Goal: Task Accomplishment & Management: Use online tool/utility

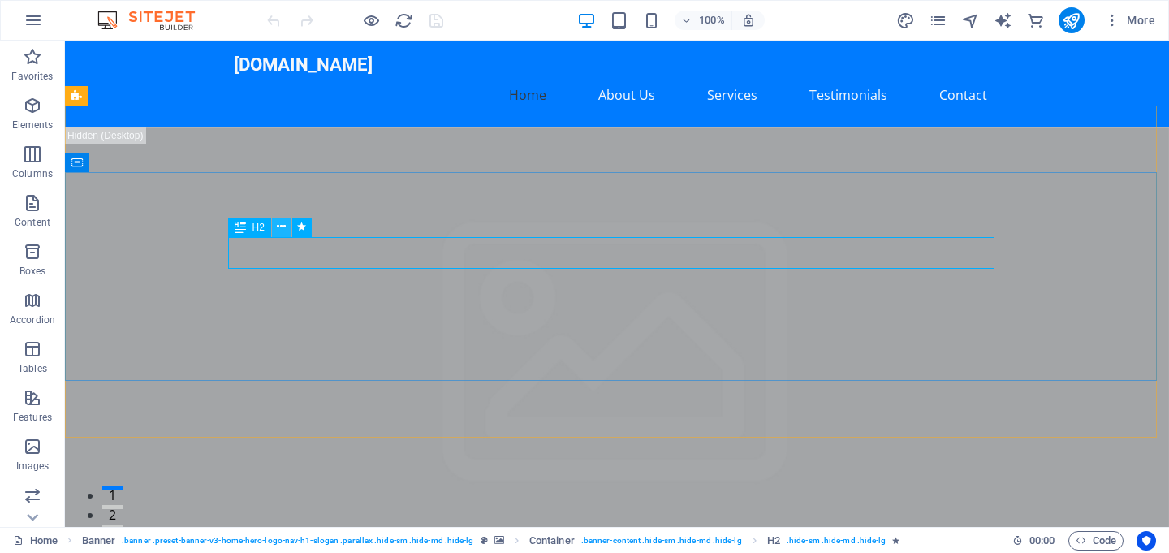
click at [279, 227] on icon at bounding box center [281, 226] width 9 height 17
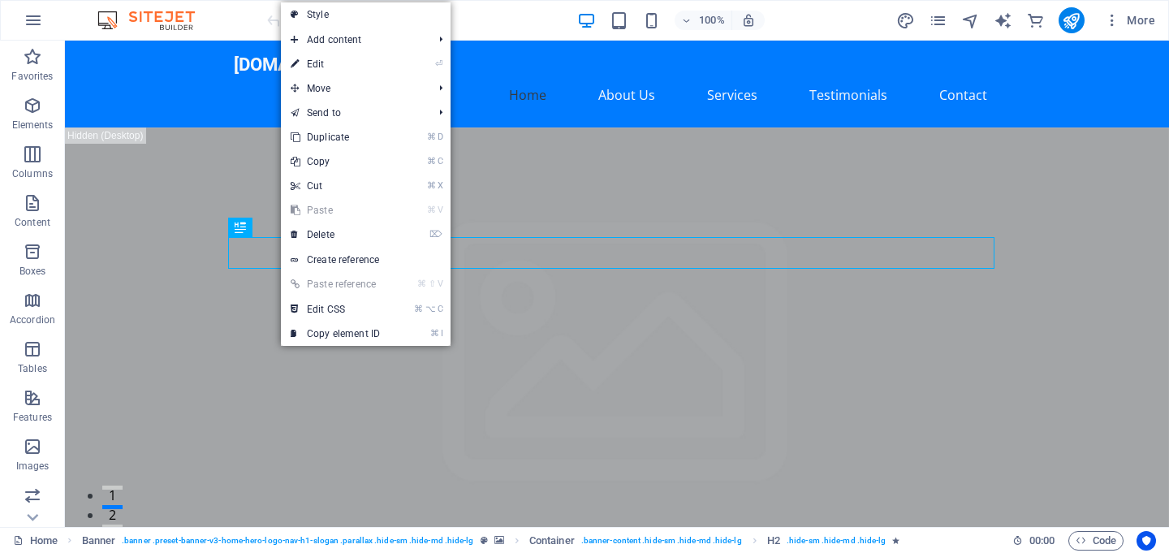
click at [318, 67] on link "⏎ Edit" at bounding box center [335, 64] width 109 height 24
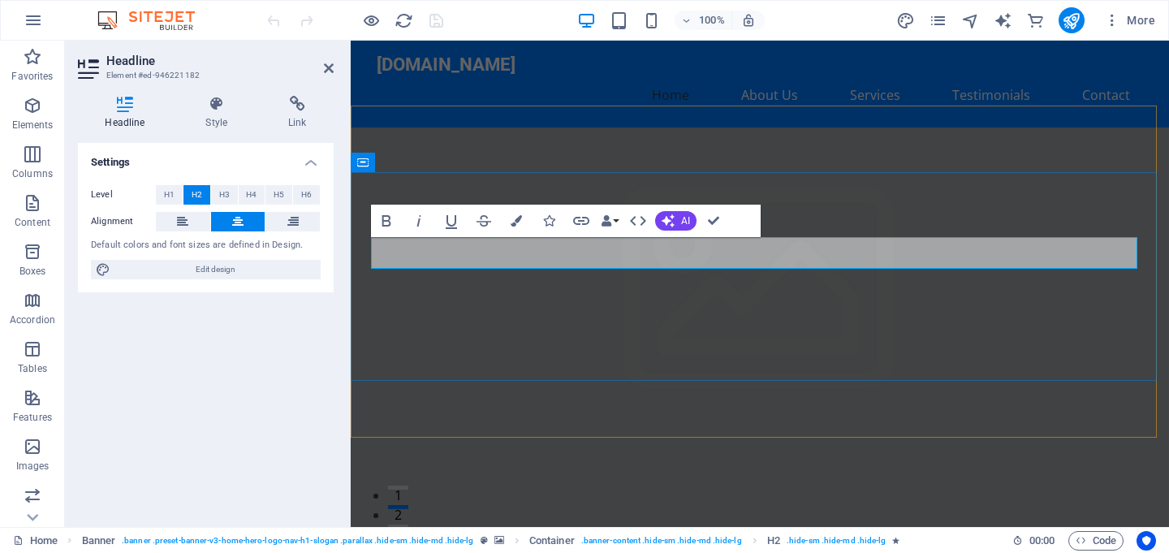
drag, startPoint x: 632, startPoint y: 249, endPoint x: 875, endPoint y: 265, distance: 243.3
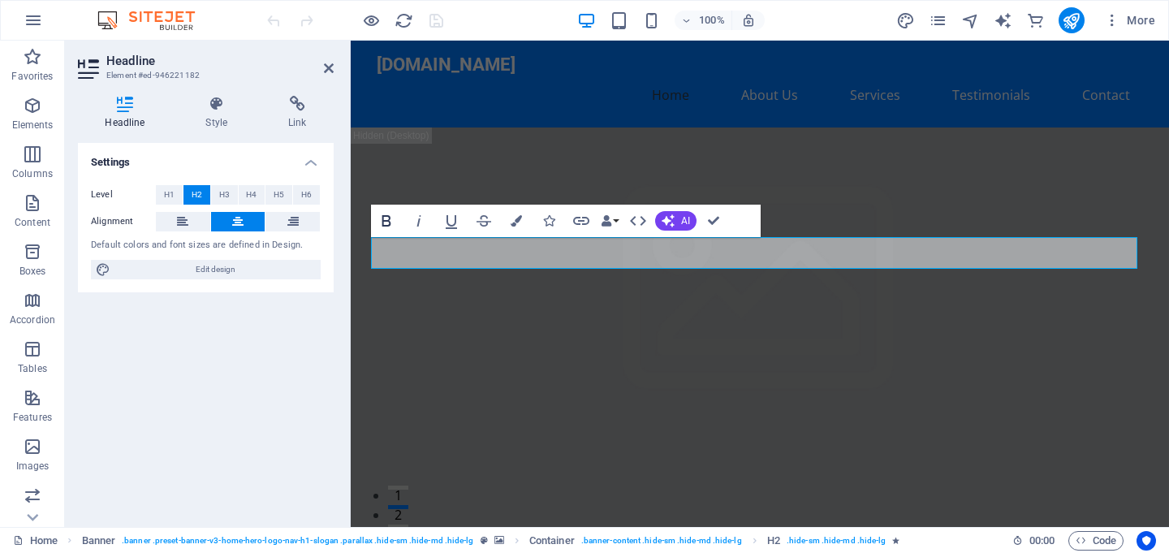
click at [383, 222] on icon "button" at bounding box center [386, 220] width 19 height 19
click at [393, 219] on icon "button" at bounding box center [386, 220] width 19 height 19
click at [385, 215] on icon "button" at bounding box center [386, 220] width 9 height 11
click at [394, 229] on icon "button" at bounding box center [386, 220] width 19 height 19
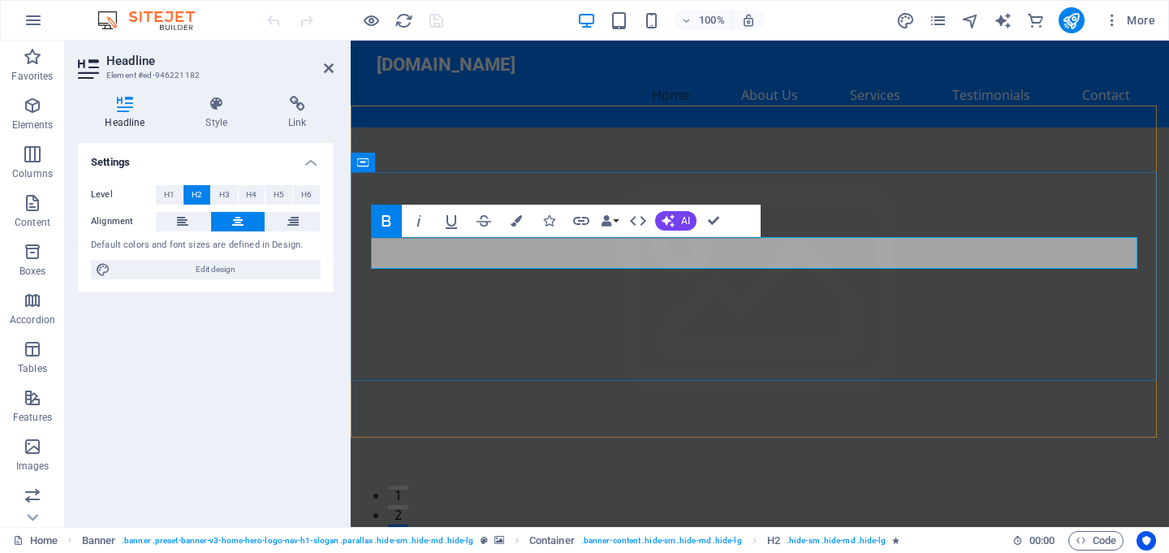
drag, startPoint x: 873, startPoint y: 255, endPoint x: 639, endPoint y: 255, distance: 233.9
click at [385, 218] on icon "button" at bounding box center [386, 220] width 19 height 19
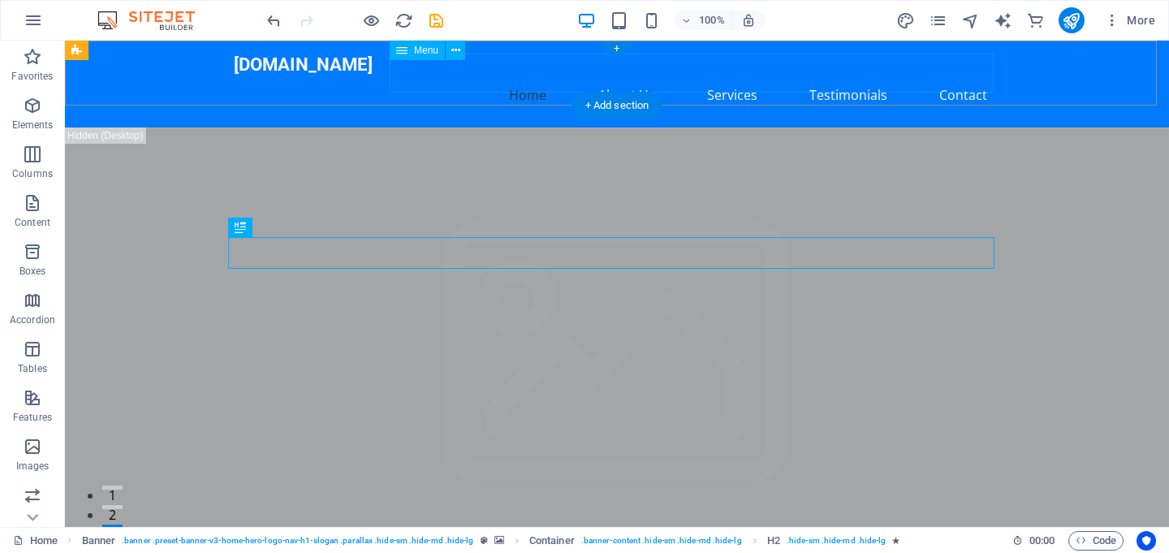
click at [541, 80] on nav "Home About Us Services Testimonials Contact" at bounding box center [617, 95] width 767 height 39
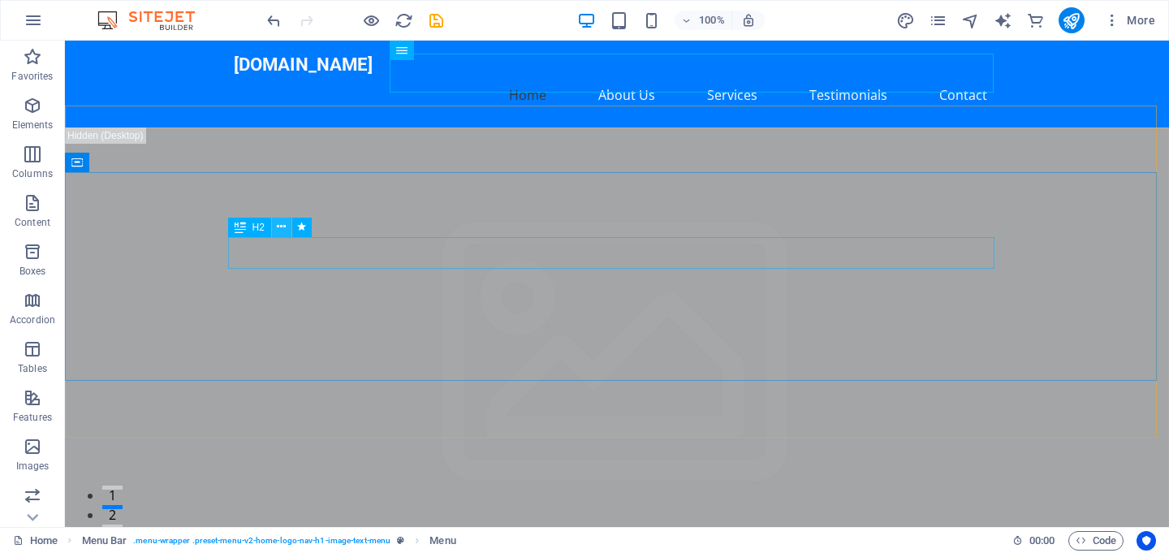
click at [282, 229] on icon at bounding box center [281, 226] width 9 height 17
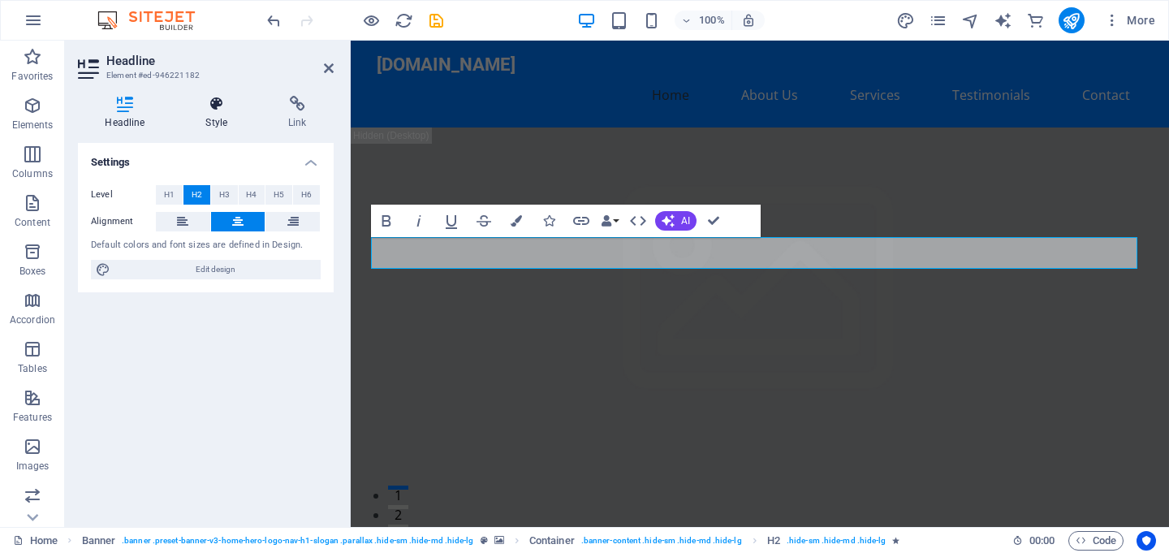
click at [218, 106] on icon at bounding box center [217, 104] width 76 height 16
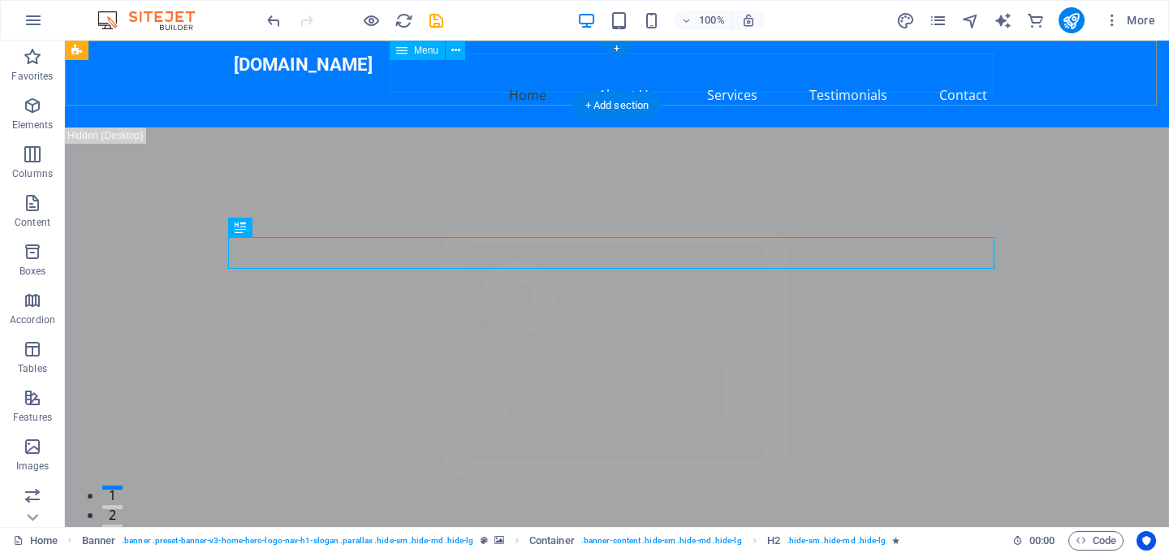
click at [714, 76] on nav "Home About Us Services Testimonials Contact" at bounding box center [617, 95] width 767 height 39
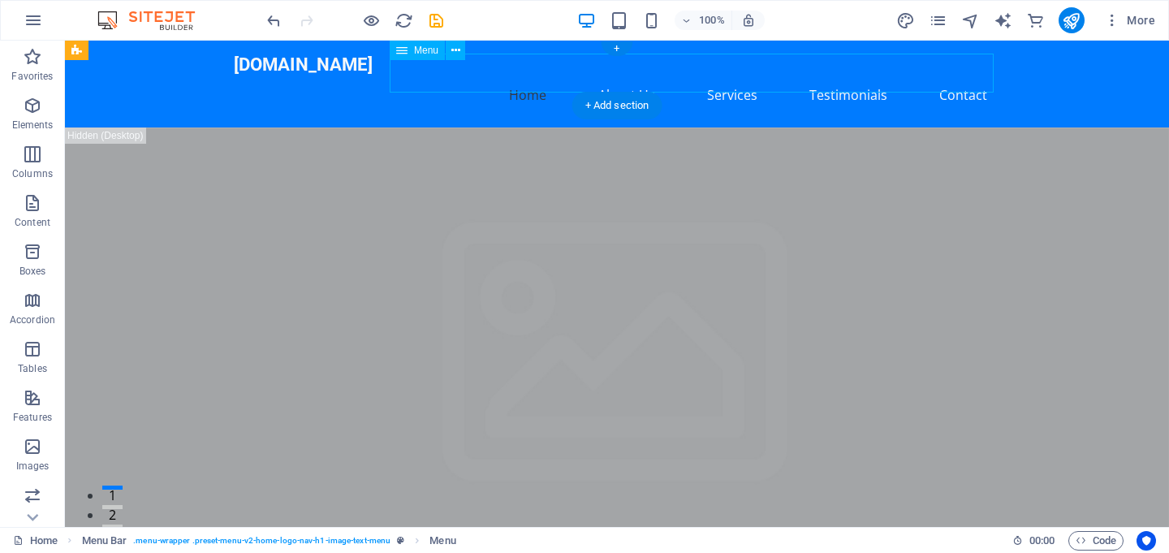
click at [722, 76] on nav "Home About Us Services Testimonials Contact" at bounding box center [617, 95] width 767 height 39
click at [436, 76] on nav "Home About Us Services Testimonials Contact" at bounding box center [617, 95] width 767 height 39
select select
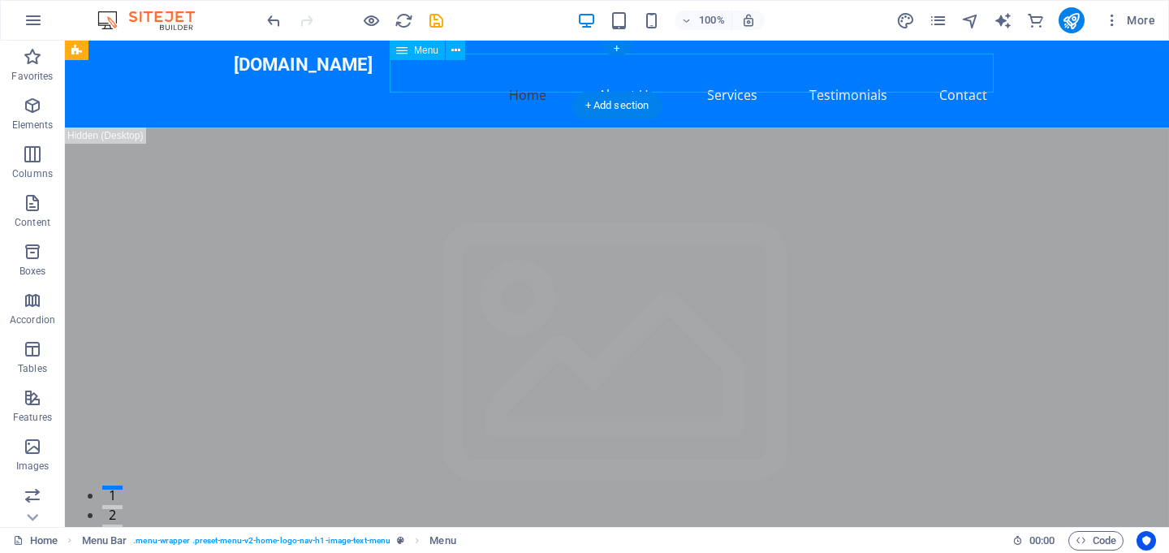
select select
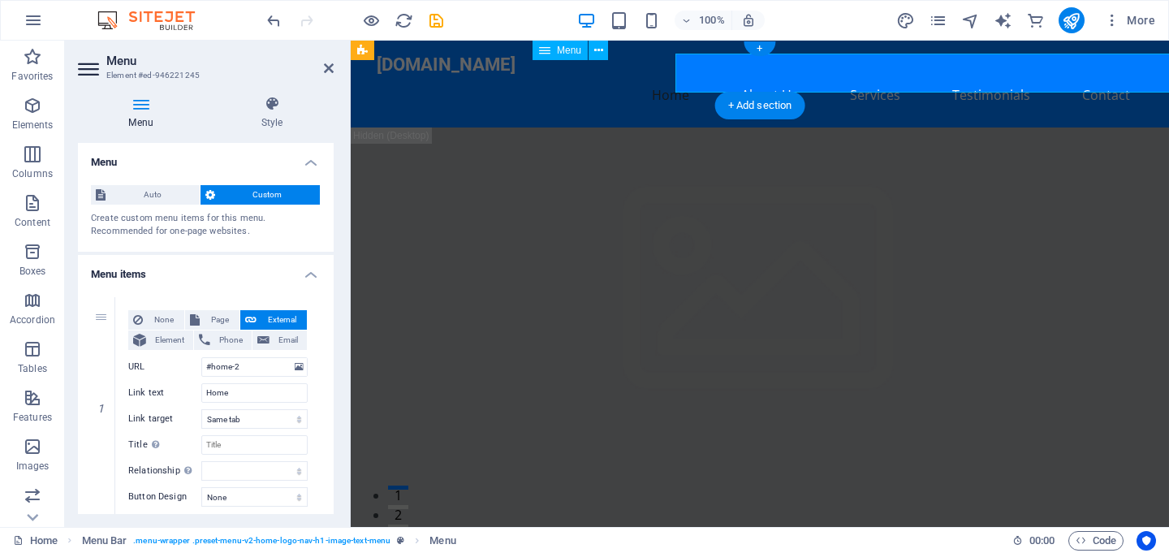
click at [722, 76] on nav "Home About Us Services Testimonials Contact" at bounding box center [760, 95] width 767 height 39
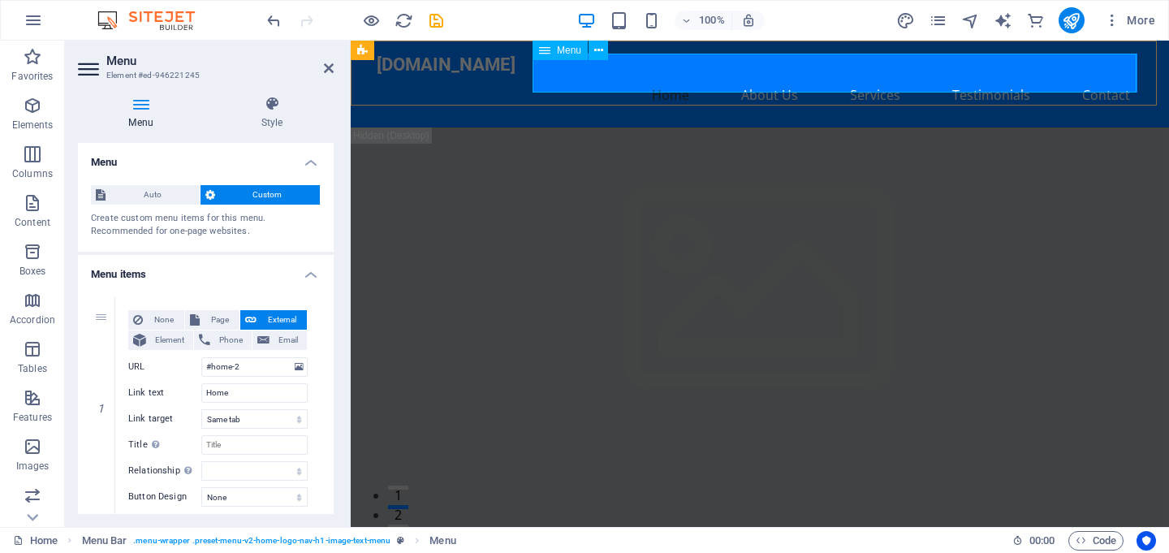
click at [667, 76] on nav "Home About Us Services Testimonials Contact" at bounding box center [760, 95] width 767 height 39
click at [668, 76] on nav "Home About Us Services Testimonials Contact" at bounding box center [760, 95] width 767 height 39
click at [287, 368] on input "#home-2" at bounding box center [254, 366] width 106 height 19
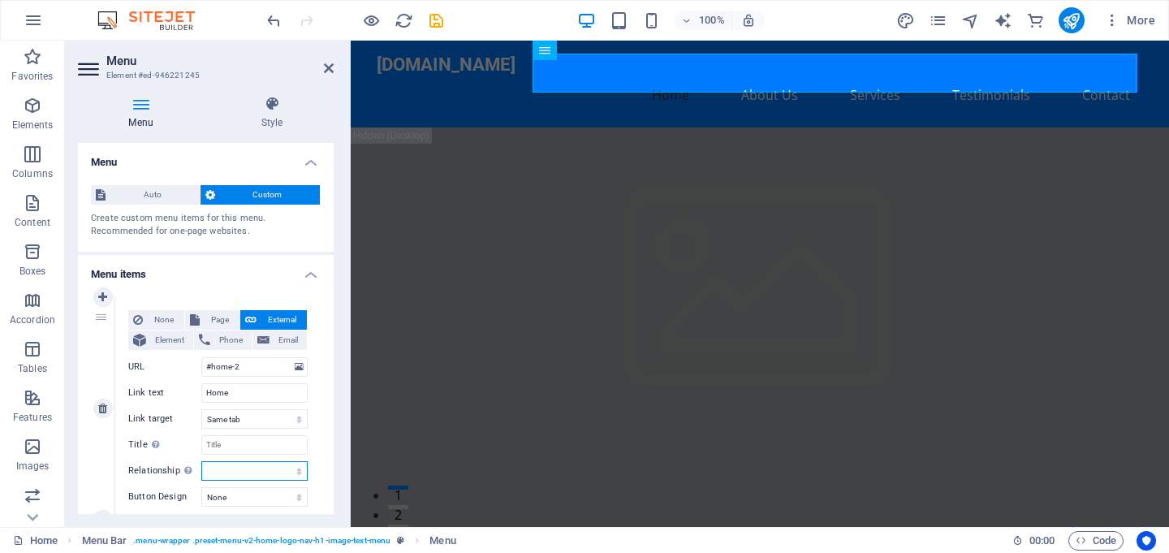
click at [231, 469] on select "alternate author bookmark external help license next nofollow noreferrer noopen…" at bounding box center [254, 470] width 106 height 19
select select
click at [201, 461] on select "alternate author bookmark external help license next nofollow noreferrer noopen…" at bounding box center [254, 470] width 106 height 19
select select
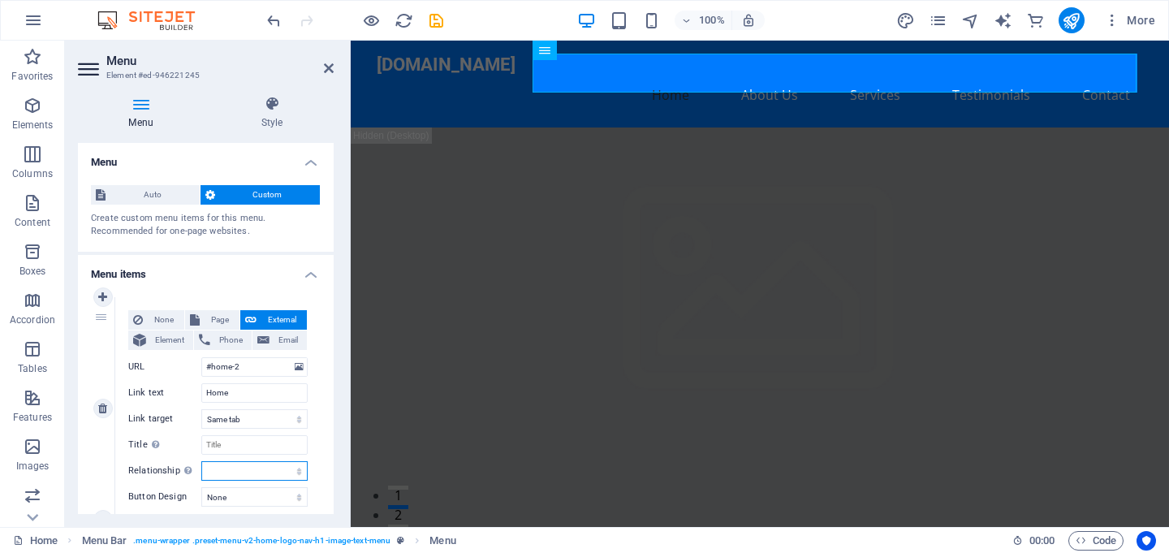
select select
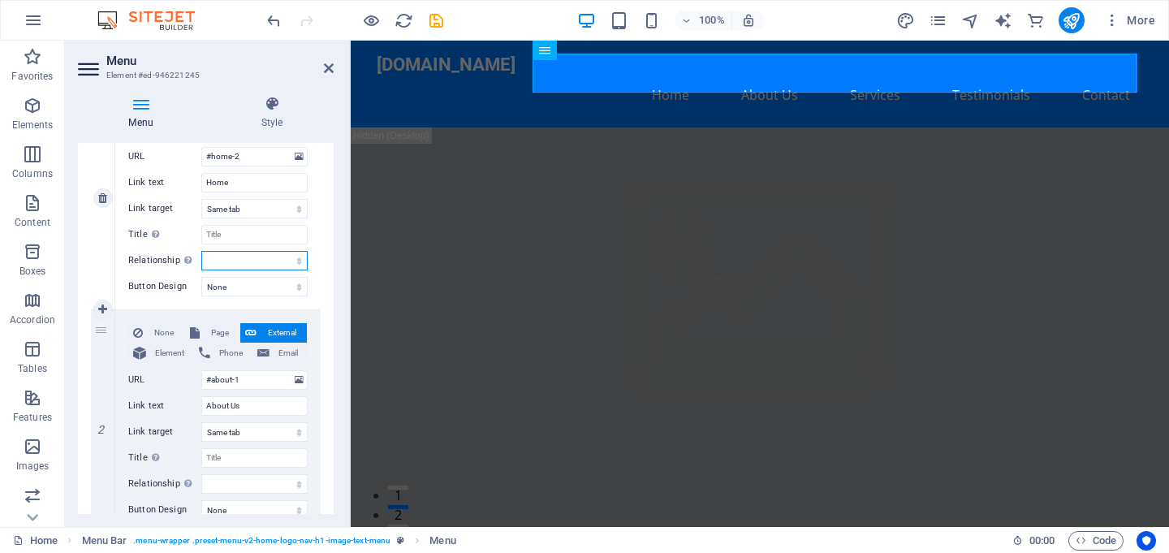
scroll to position [220, 0]
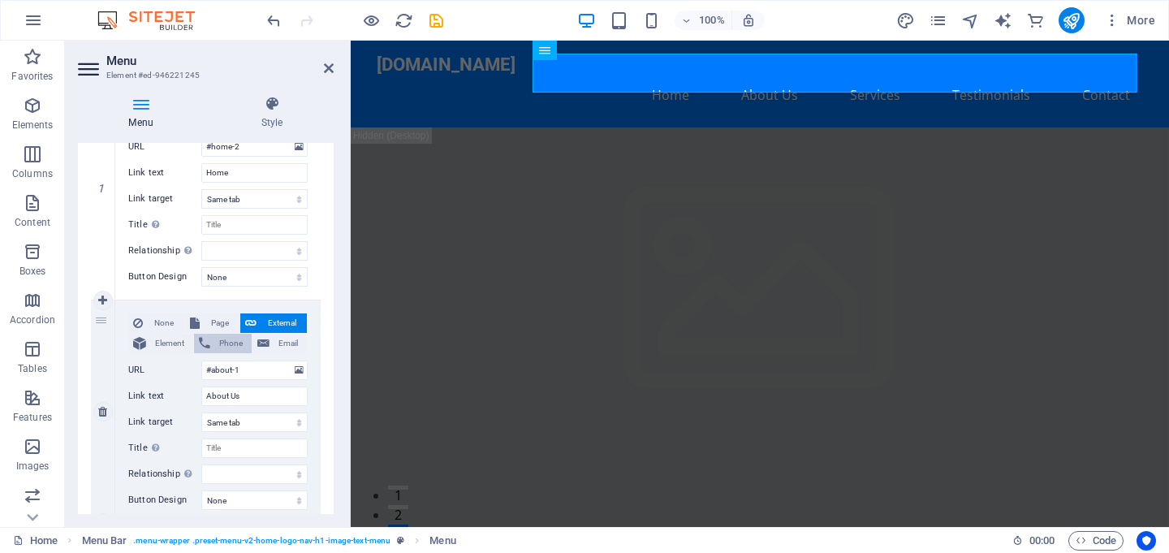
click at [209, 339] on button "Phone" at bounding box center [223, 343] width 58 height 19
select select
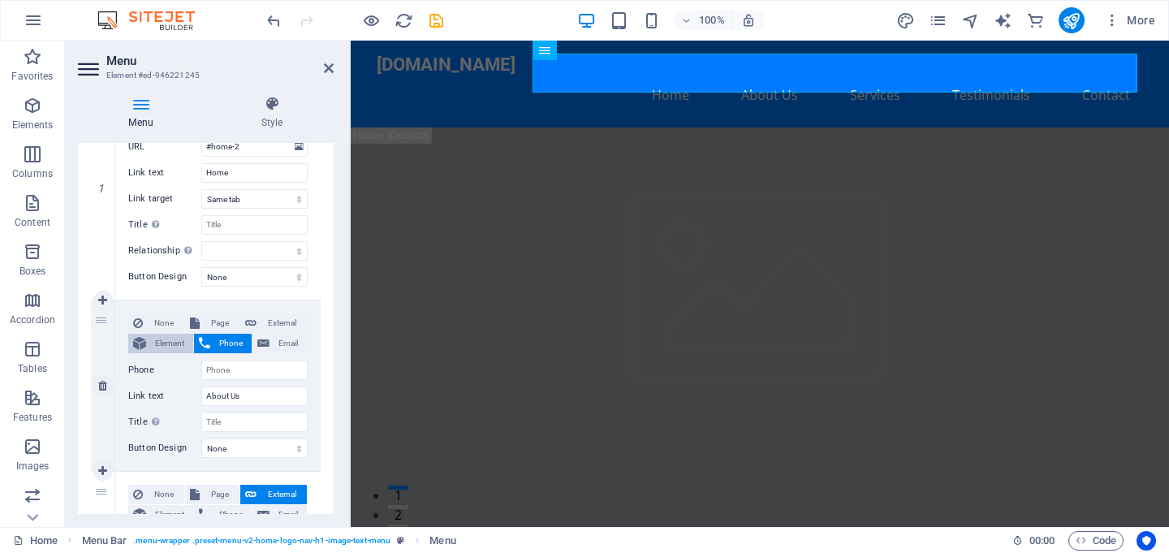
click at [161, 340] on span "Element" at bounding box center [169, 343] width 37 height 19
select select
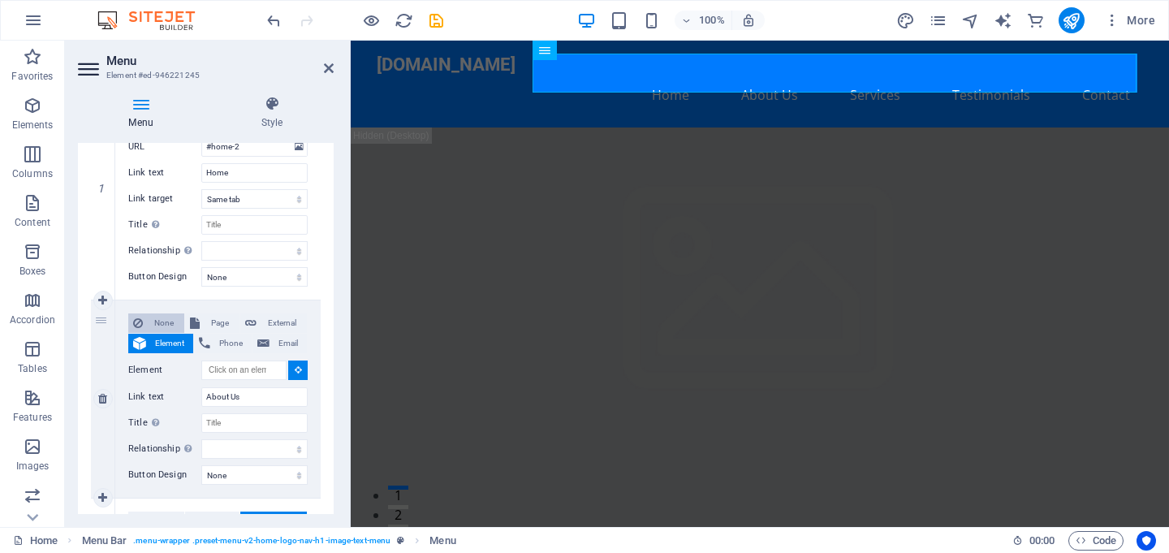
click at [162, 324] on span "None" at bounding box center [164, 322] width 32 height 19
select select
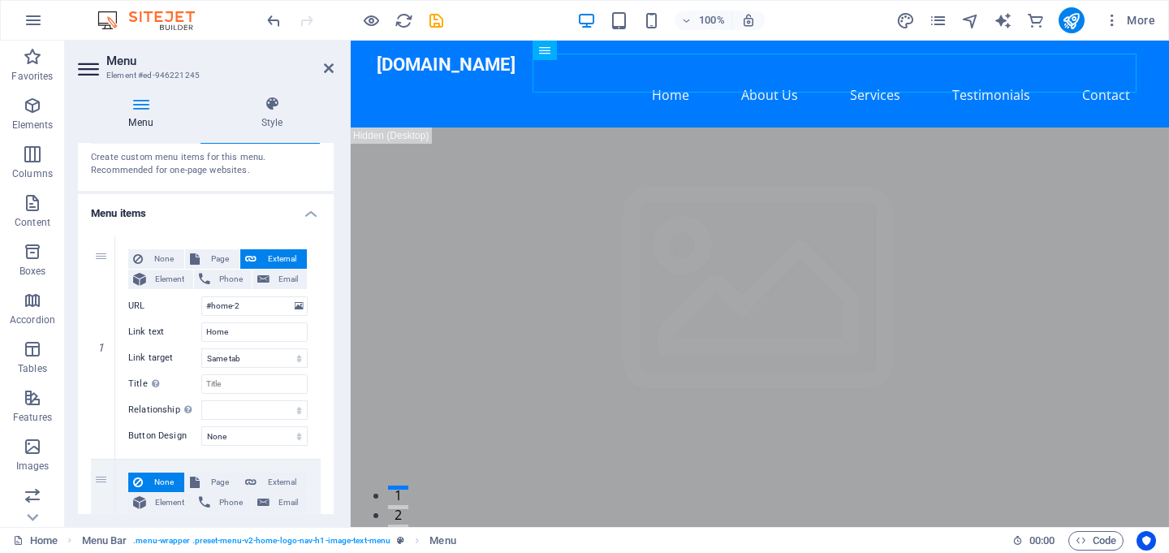
scroll to position [0, 0]
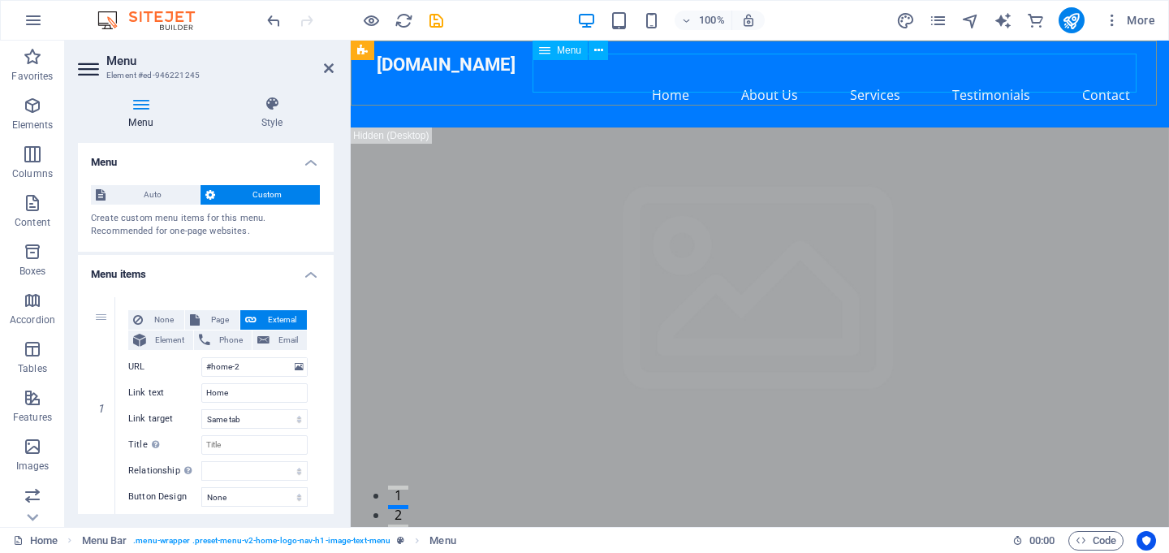
click at [676, 76] on nav "Home About Us Services Testimonials Contact" at bounding box center [760, 95] width 767 height 39
click at [572, 52] on span "Menu" at bounding box center [569, 50] width 24 height 10
click at [564, 48] on span "Menu" at bounding box center [569, 50] width 24 height 10
click at [602, 50] on icon at bounding box center [598, 50] width 9 height 17
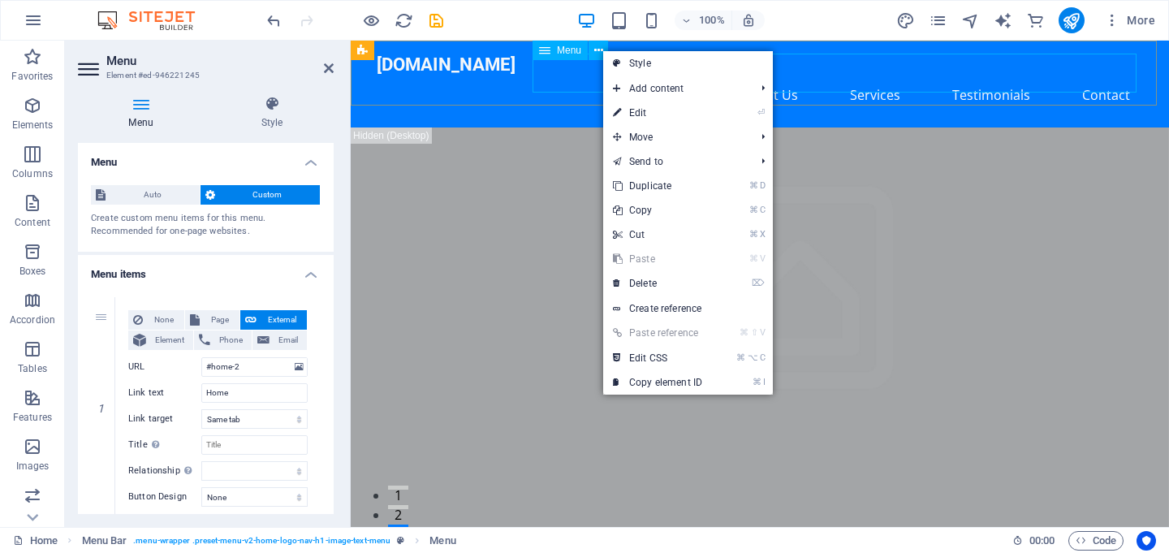
click at [979, 76] on nav "Home About Us Services Testimonials Contact" at bounding box center [760, 95] width 767 height 39
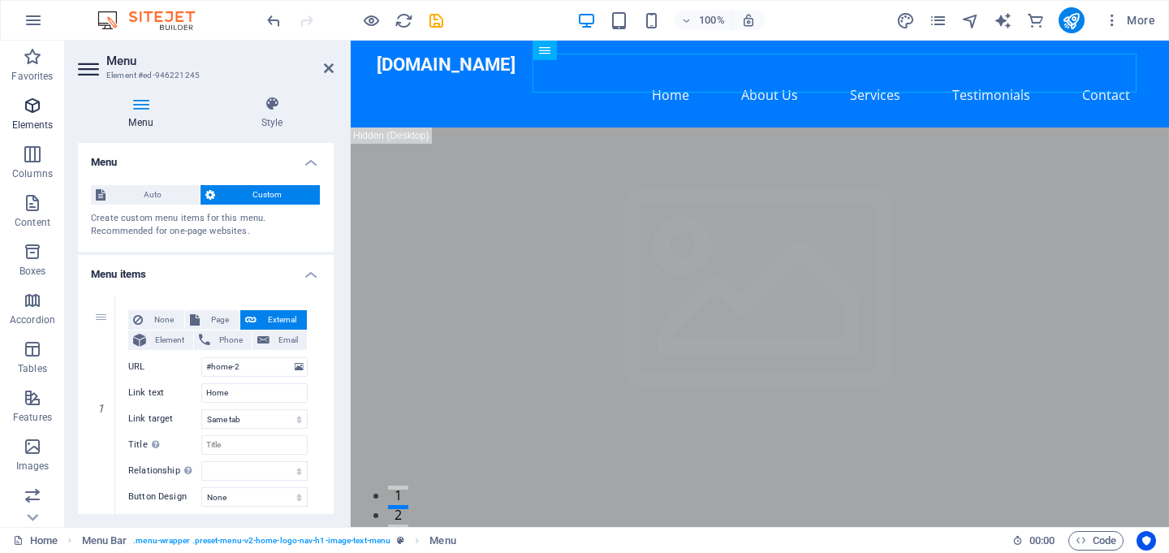
click at [28, 113] on icon "button" at bounding box center [32, 105] width 19 height 19
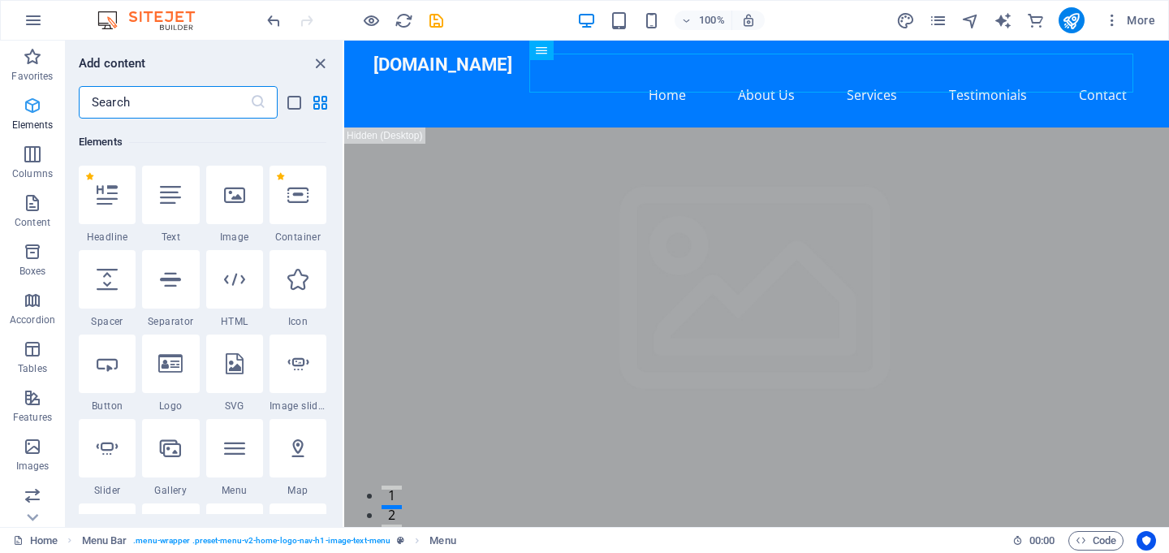
scroll to position [173, 0]
click at [666, 76] on nav "Home About Us Services Testimonials Contact" at bounding box center [757, 95] width 767 height 39
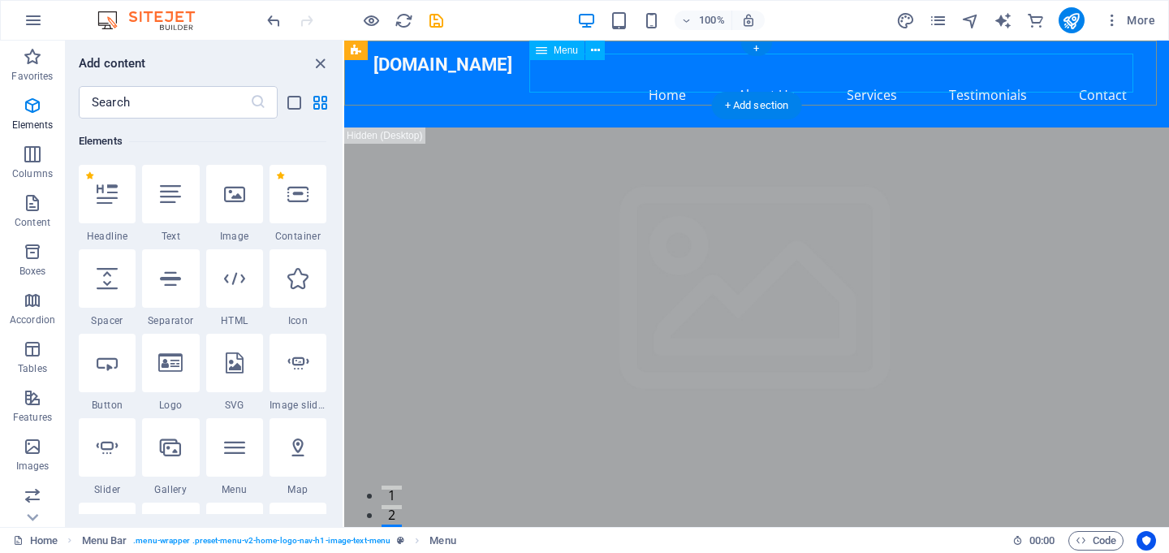
click at [667, 76] on nav "Home About Us Services Testimonials Contact" at bounding box center [757, 95] width 767 height 39
click at [660, 76] on nav "Home About Us Services Testimonials Contact" at bounding box center [757, 95] width 767 height 39
select select
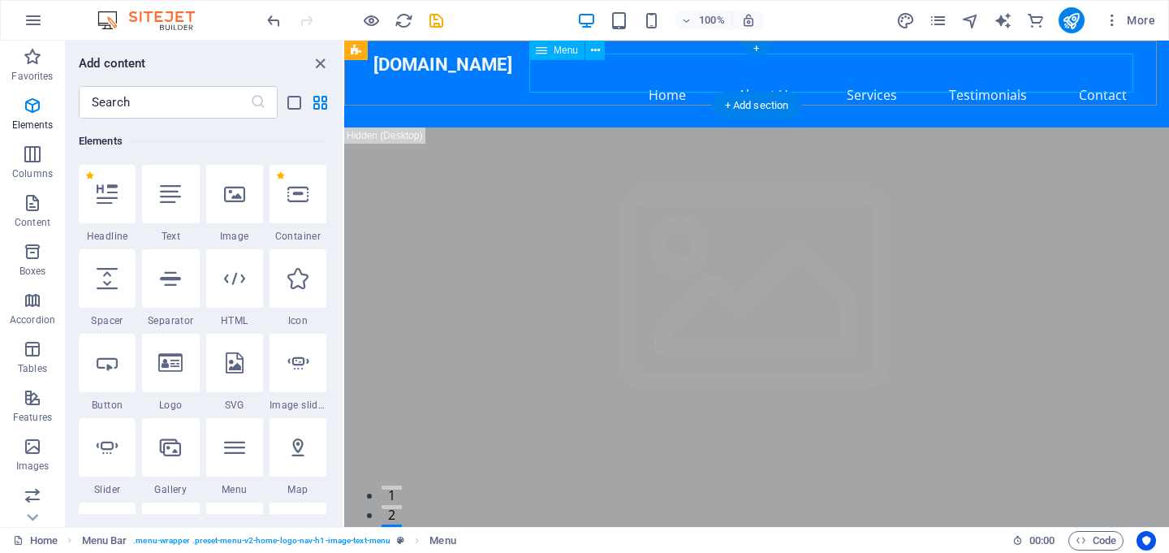
select select
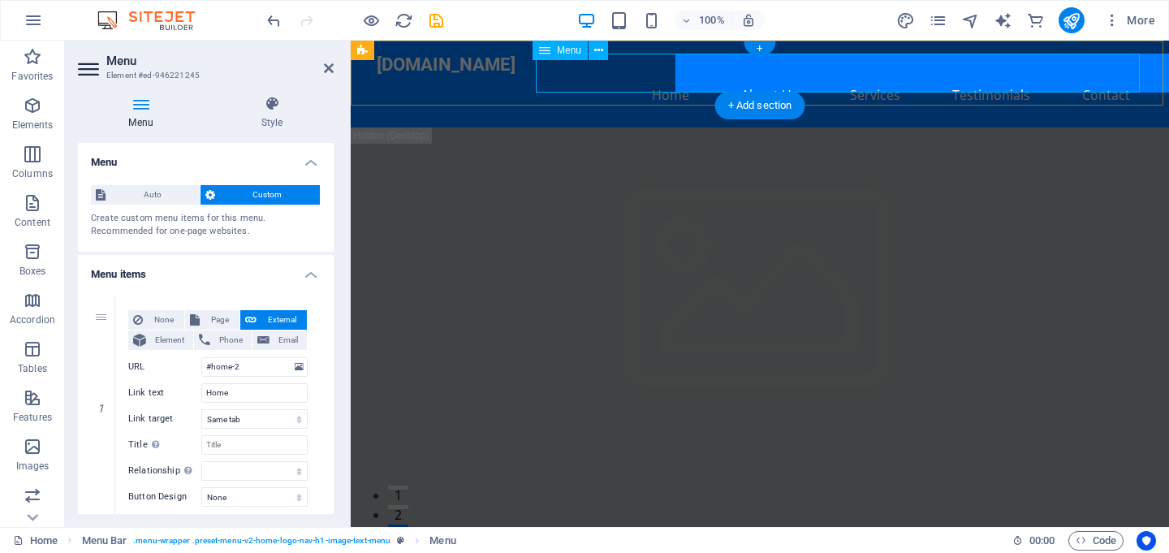
click at [667, 76] on nav "Home About Us Services Testimonials Contact" at bounding box center [760, 95] width 767 height 39
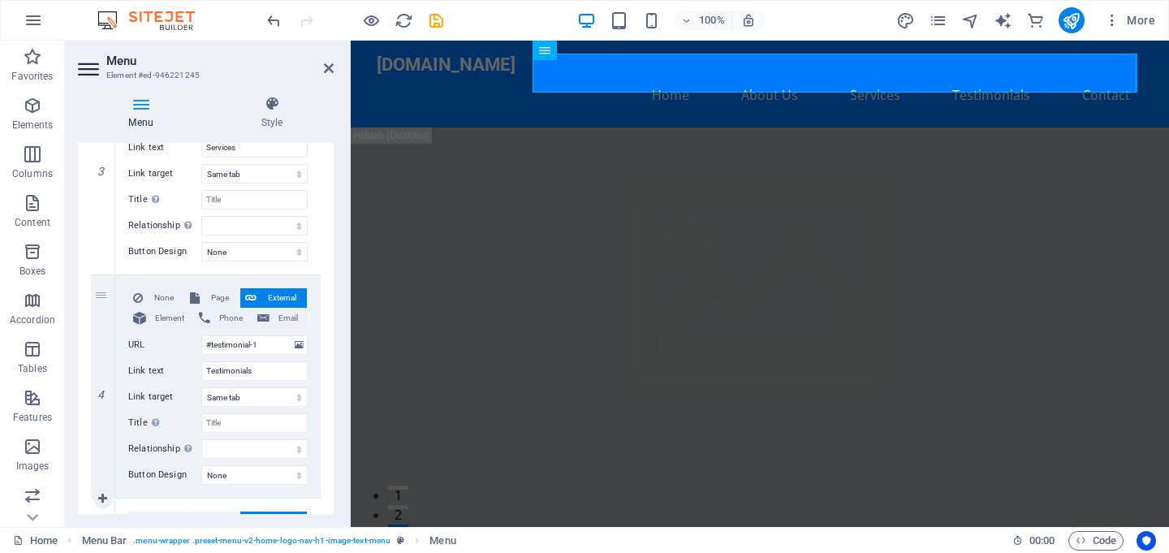
scroll to position [710, 0]
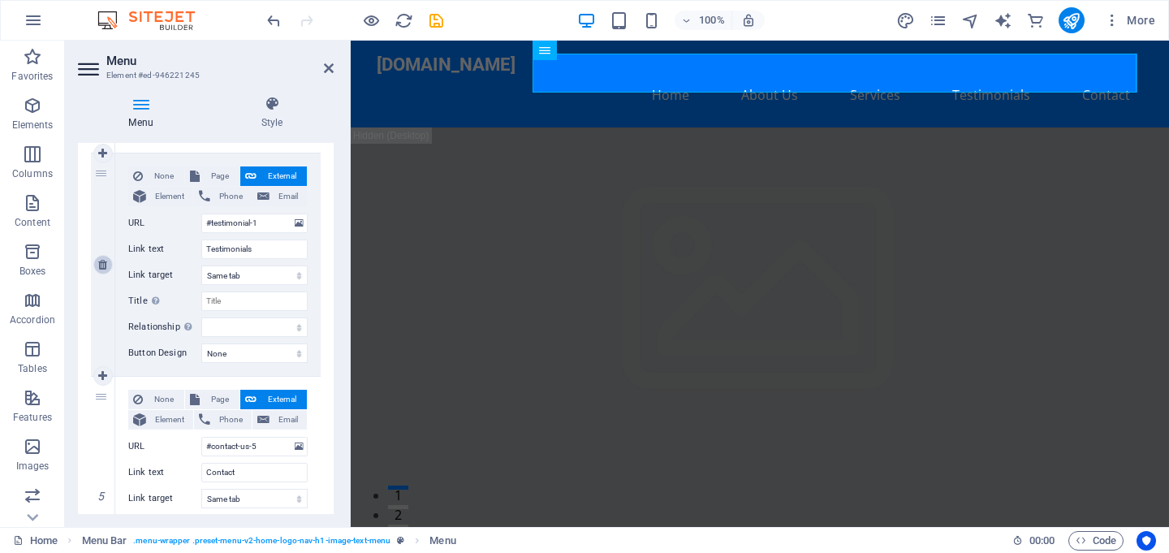
click at [102, 270] on link at bounding box center [102, 264] width 19 height 19
select select
type input "#contact-us-5"
type input "Contact"
select select
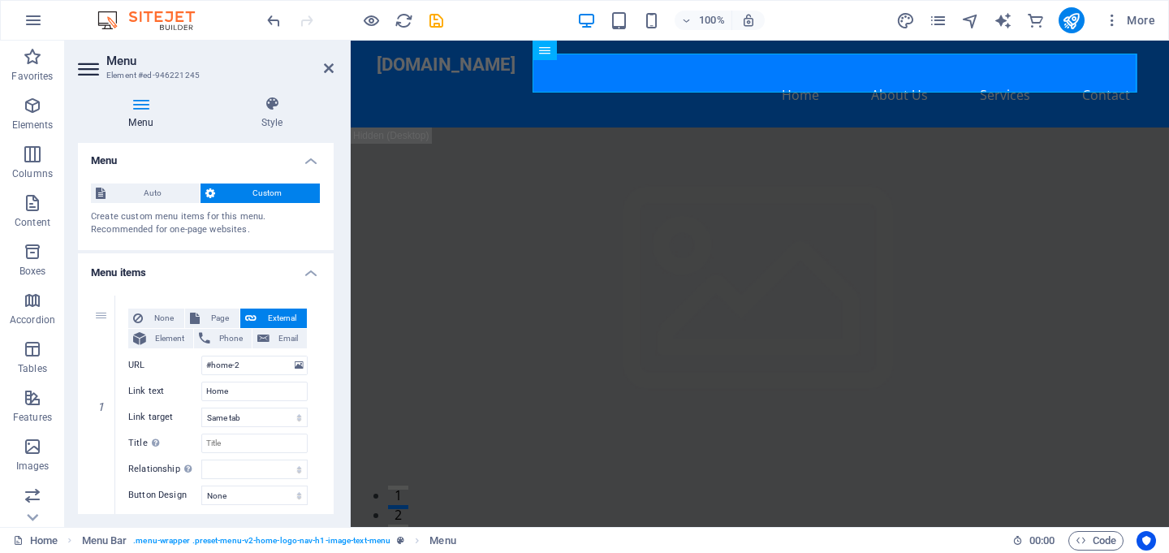
scroll to position [0, 0]
click at [276, 113] on h4 "Style" at bounding box center [271, 113] width 123 height 34
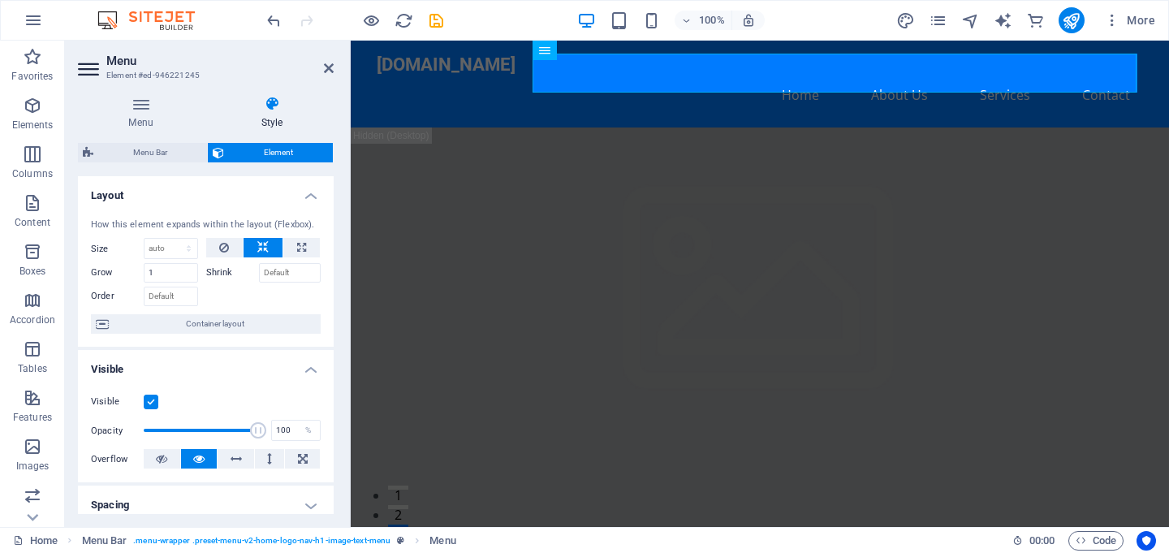
click at [275, 112] on h4 "Style" at bounding box center [271, 113] width 123 height 34
click at [141, 106] on icon at bounding box center [141, 104] width 126 height 16
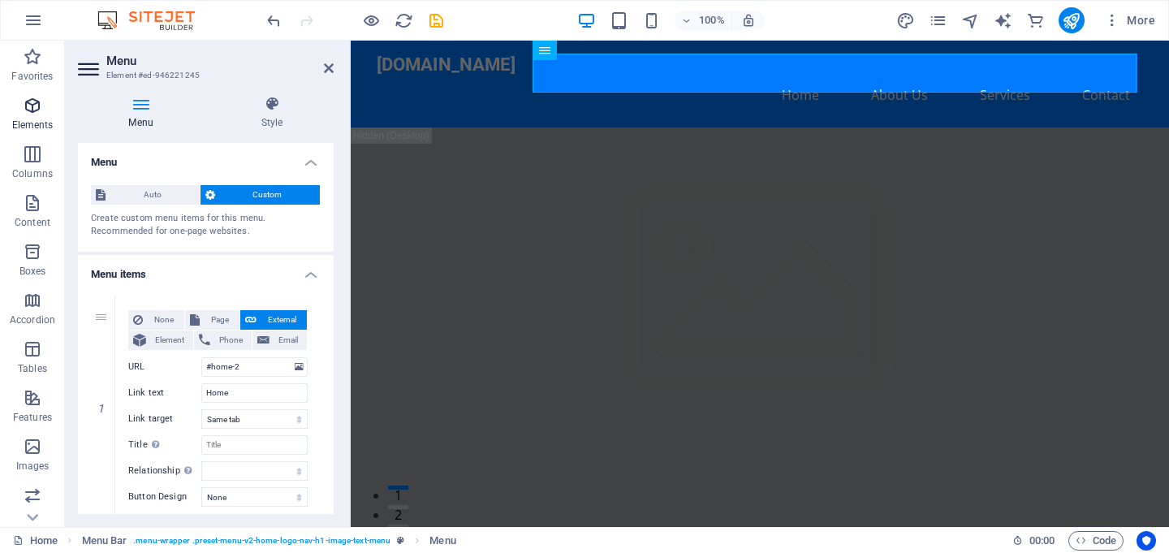
click at [32, 108] on icon "button" at bounding box center [32, 105] width 19 height 19
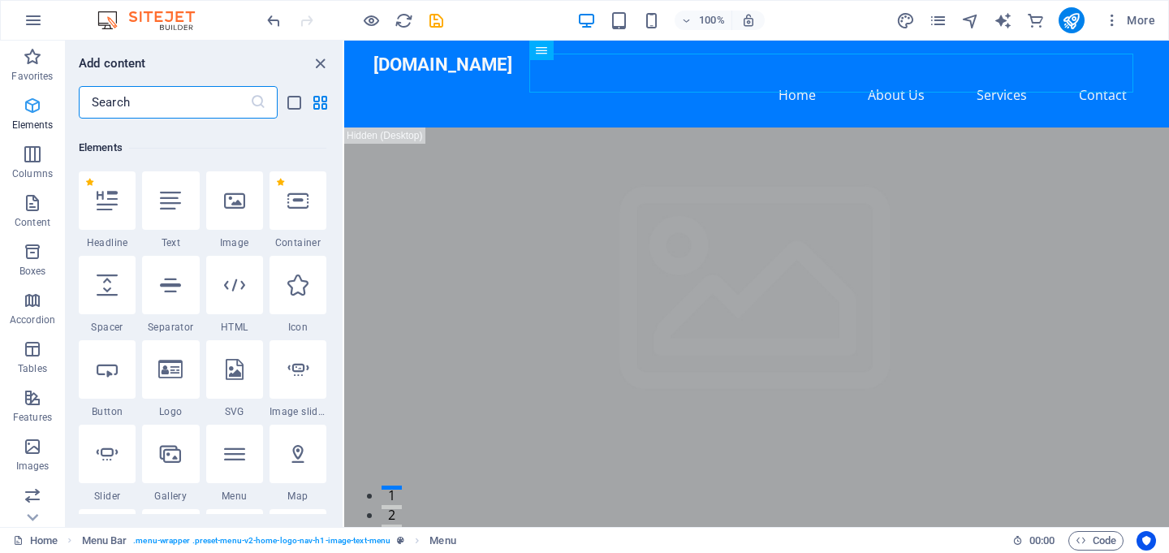
scroll to position [173, 0]
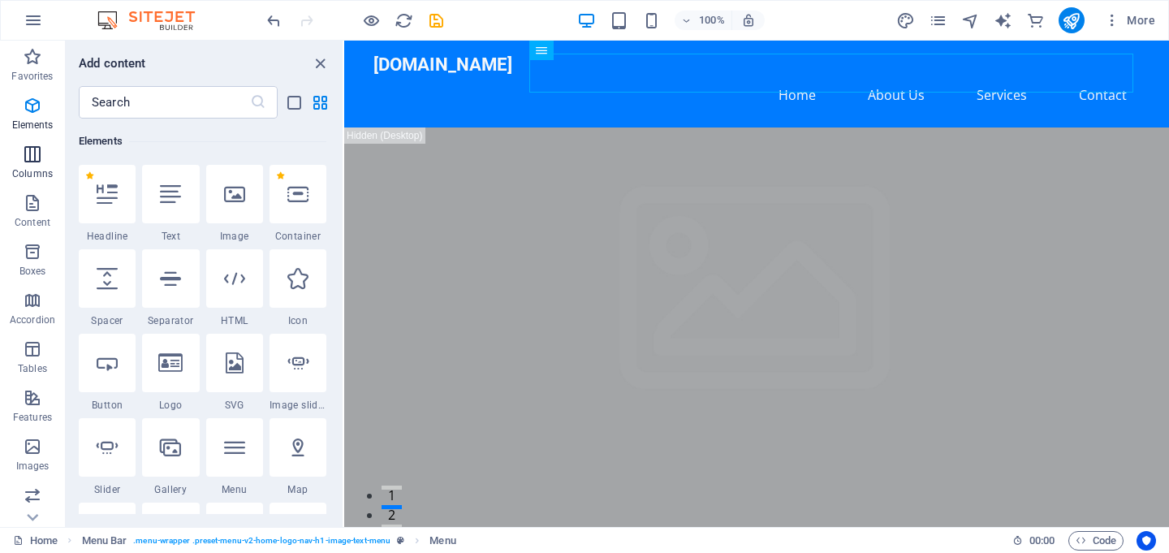
click at [36, 154] on icon "button" at bounding box center [32, 154] width 19 height 19
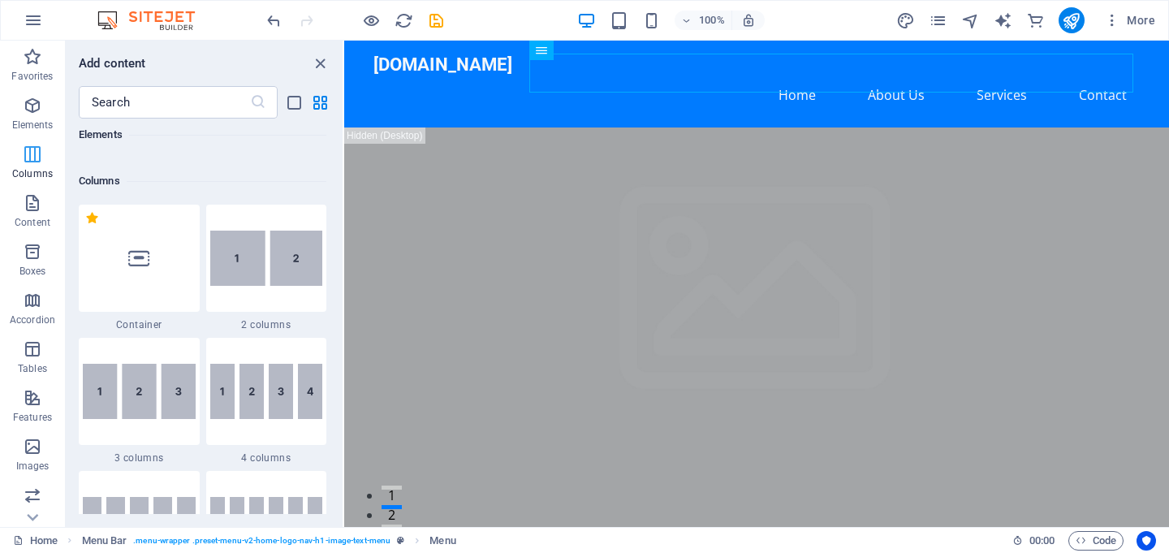
scroll to position [804, 0]
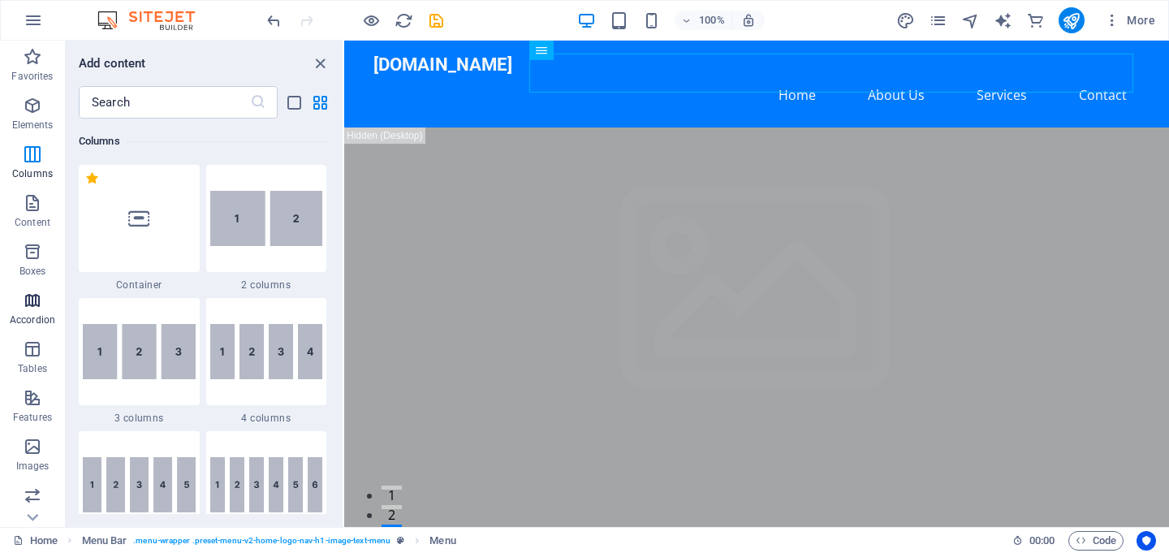
click at [33, 305] on icon "button" at bounding box center [32, 300] width 19 height 19
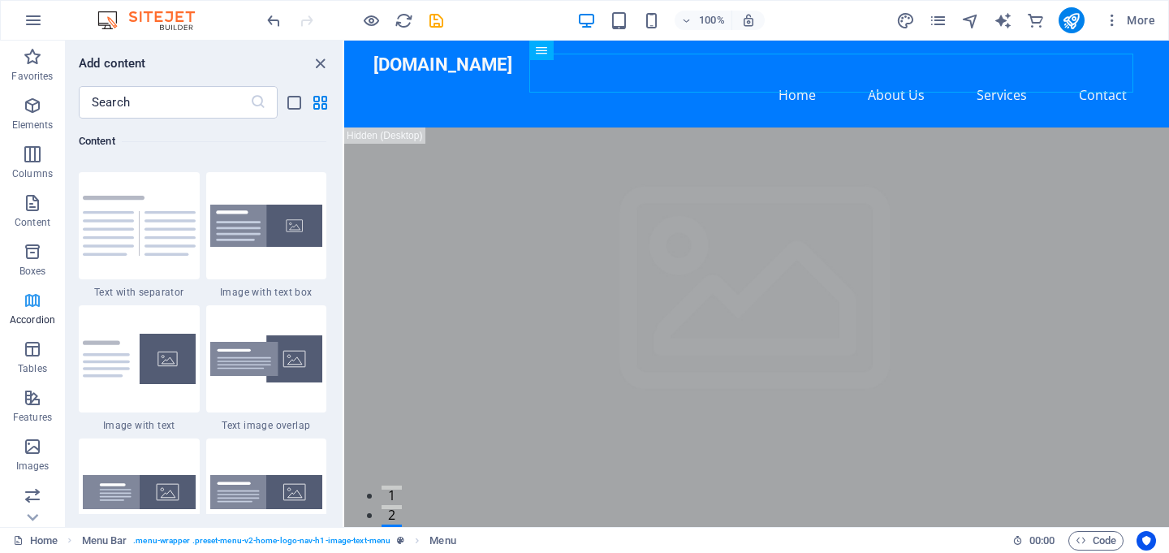
scroll to position [5185, 0]
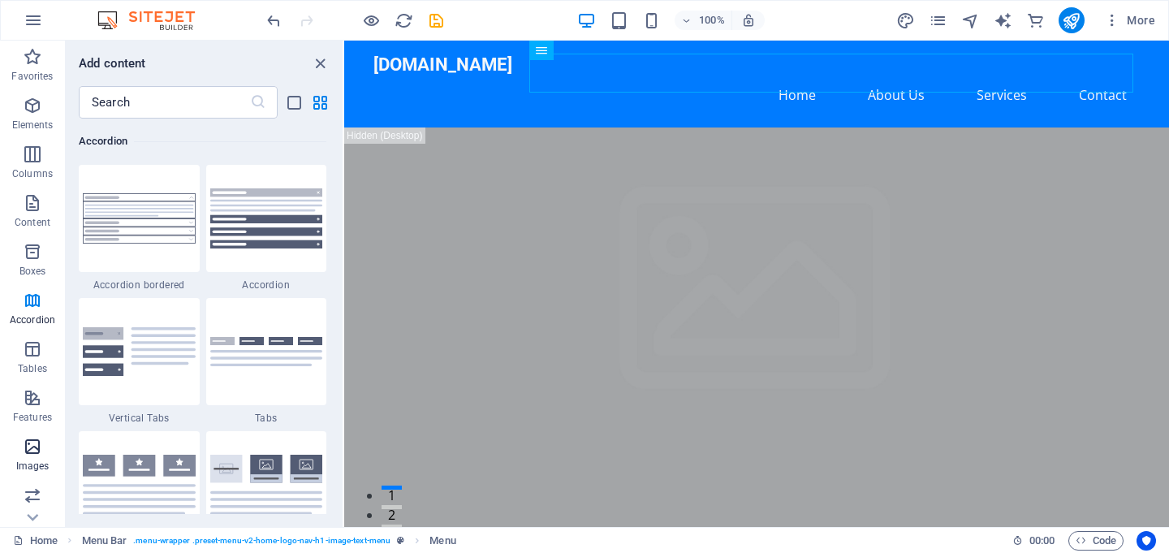
click at [40, 455] on span "Images" at bounding box center [32, 456] width 65 height 39
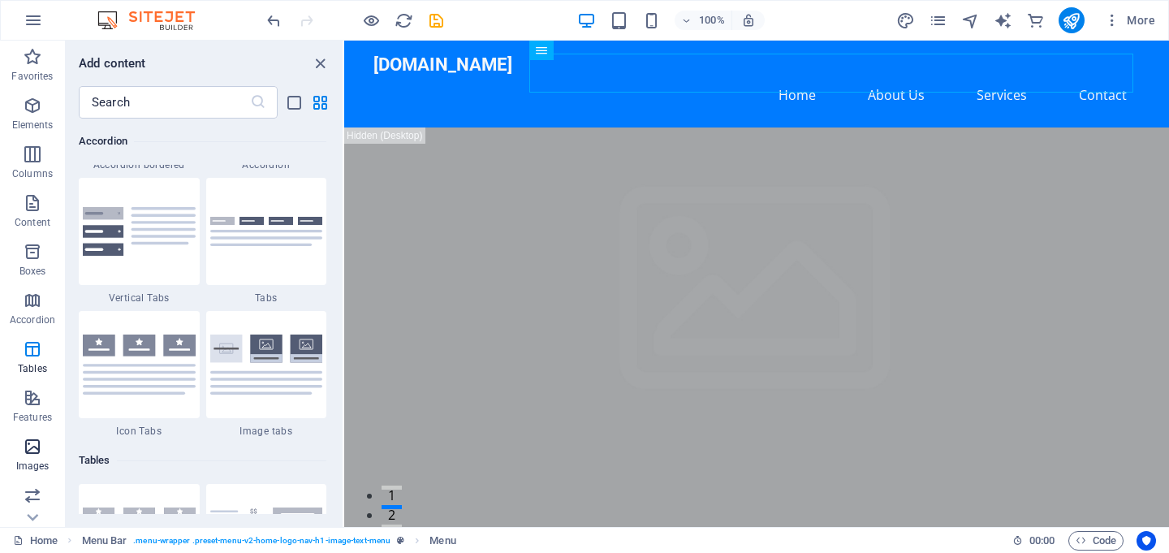
scroll to position [8234, 0]
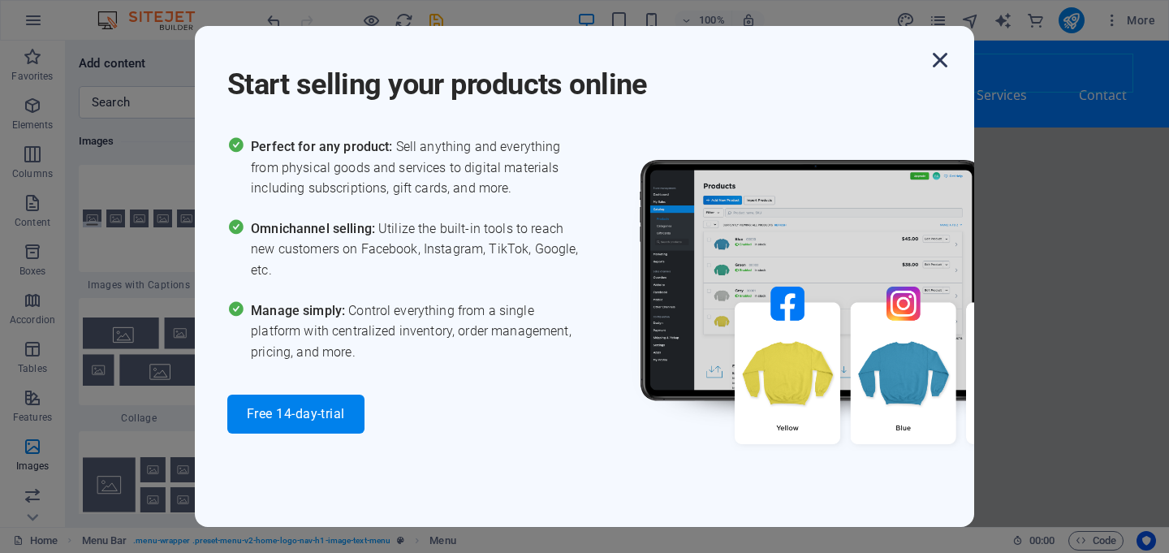
click at [948, 62] on icon "button" at bounding box center [940, 59] width 29 height 29
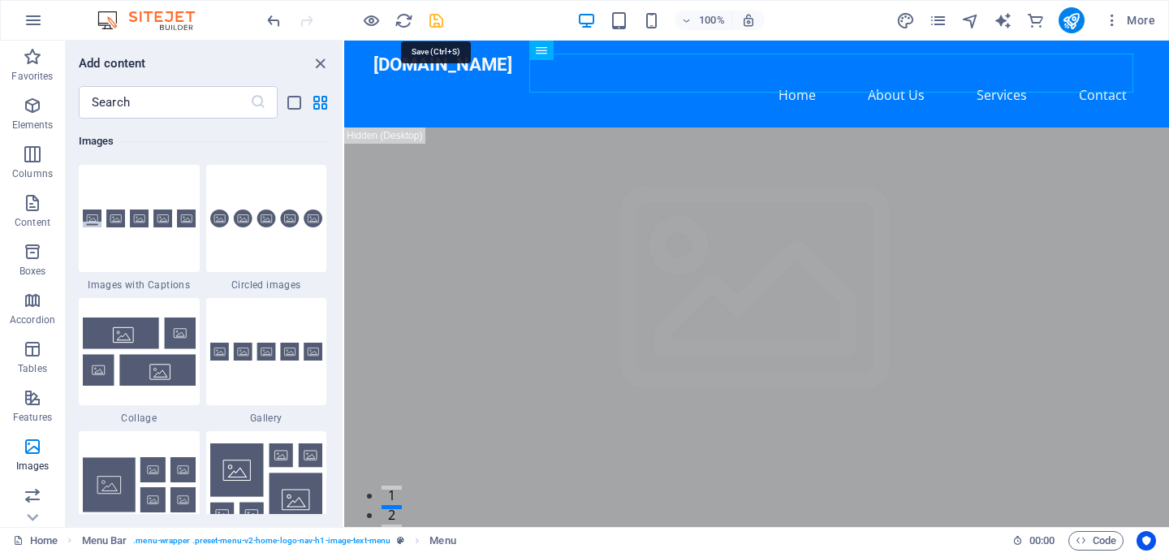
click at [431, 19] on icon "save" at bounding box center [436, 20] width 19 height 19
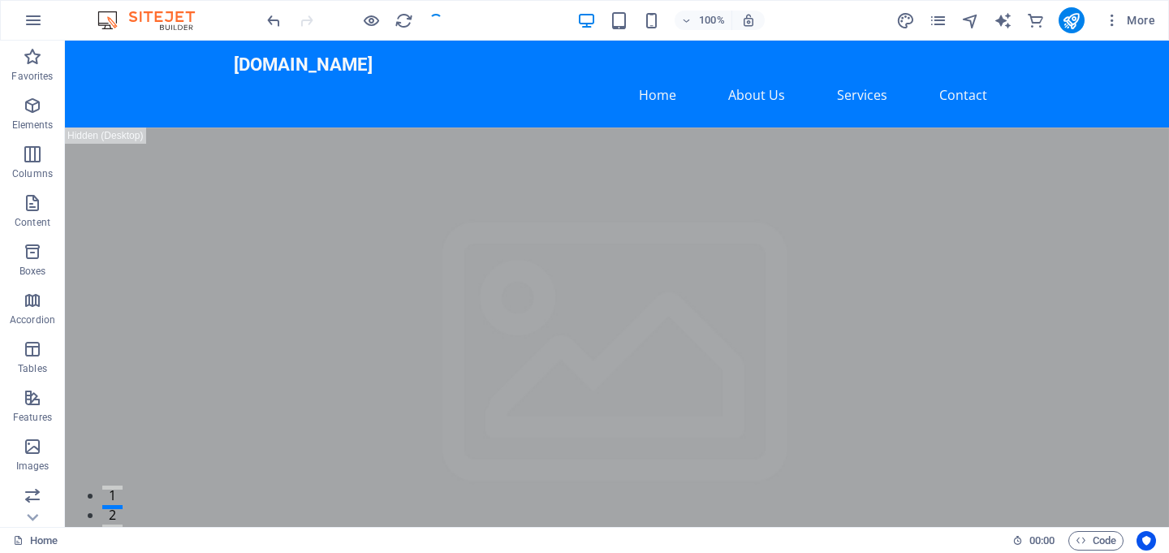
checkbox input "false"
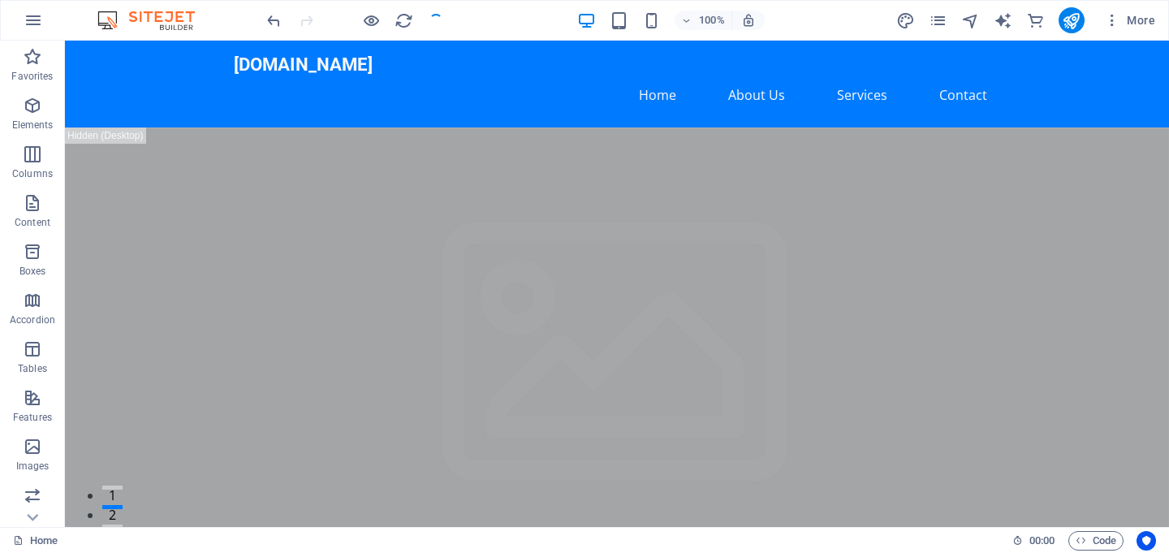
checkbox input "false"
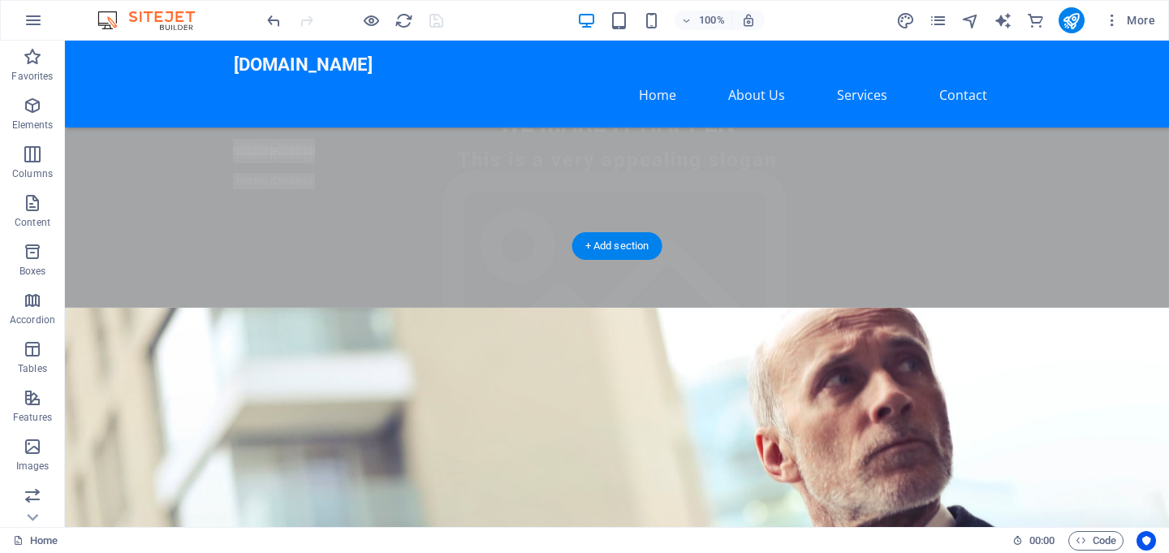
scroll to position [0, 0]
